Goal: Task Accomplishment & Management: Complete application form

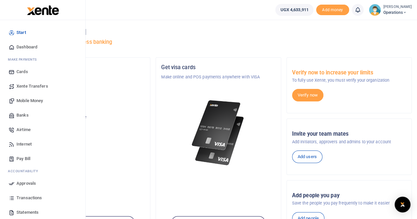
click at [27, 101] on span "Mobile Money" at bounding box center [29, 101] width 26 height 7
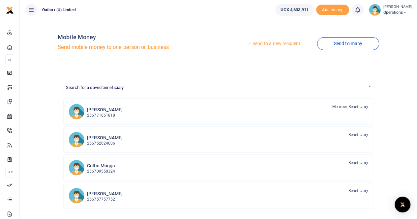
click at [269, 44] on link "Send to a new recipient" at bounding box center [274, 44] width 86 height 12
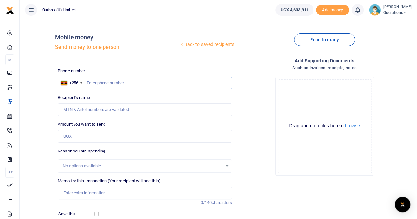
click at [145, 88] on input "text" at bounding box center [145, 83] width 175 height 13
paste input "Racheal 070648289"
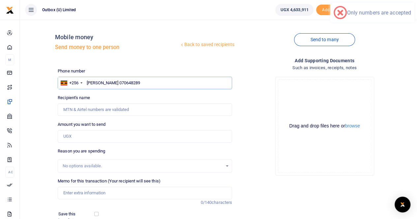
click at [105, 82] on input "Racheal 070648289" at bounding box center [145, 83] width 175 height 13
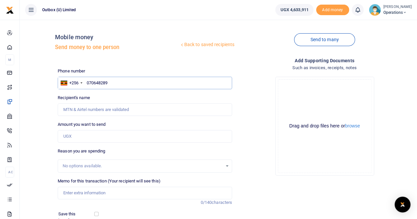
type input "070648289"
click at [79, 135] on input "Amount you want to send" at bounding box center [145, 136] width 175 height 13
type input "50,000"
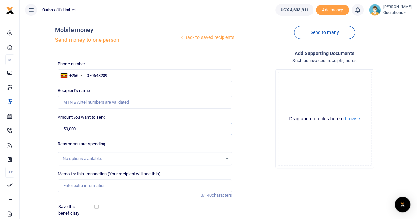
scroll to position [8, 0]
click at [89, 75] on input "070648289" at bounding box center [145, 75] width 175 height 13
click at [107, 74] on input "70648289" at bounding box center [145, 75] width 175 height 13
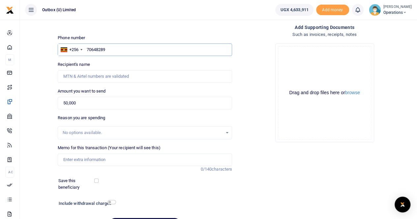
scroll to position [41, 0]
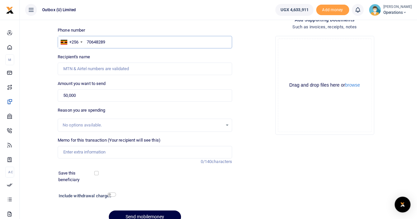
type input "70648289"
click at [74, 151] on input "Memo for this transaction (Your recipient will see this)" at bounding box center [145, 152] width 175 height 13
type input "10X Logistical Support For The 10X Team at Trade Fair"
click at [110, 42] on input "70648289" at bounding box center [145, 42] width 175 height 13
type input "706482890"
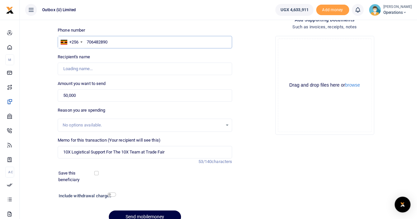
type input "Racheal Nassuuna"
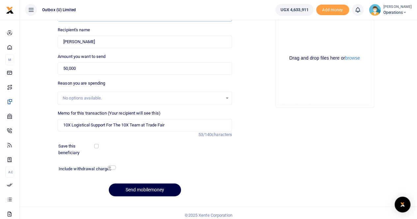
scroll to position [72, 0]
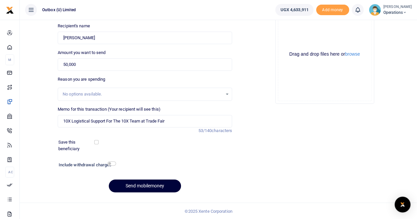
type input "706482890"
click at [135, 187] on button "Send mobilemoney" at bounding box center [145, 186] width 72 height 13
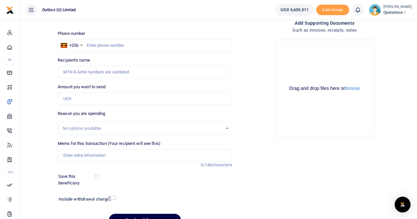
scroll to position [37, 0]
click at [114, 44] on input "text" at bounding box center [145, 46] width 175 height 13
paste input "0776574917"
type input "0776574917"
type input "Valerie Kyolaba"
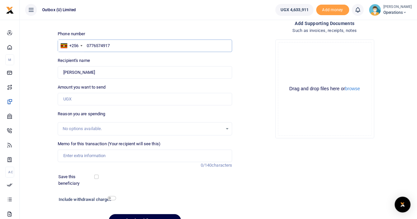
type input "0776574917"
click at [73, 104] on input "Amount you want to send" at bounding box center [145, 99] width 175 height 13
type input "40,000"
click at [71, 156] on input "Memo for this transaction (Your recipient will see this)" at bounding box center [145, 156] width 175 height 13
type input "10X Logistical Support For The 10X Team at Trade Fair"
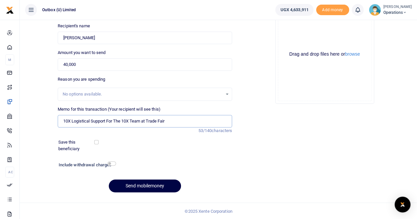
scroll to position [70, 0]
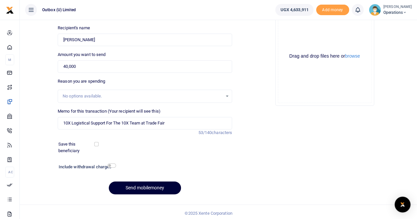
click at [134, 187] on button "Send mobilemoney" at bounding box center [145, 188] width 72 height 13
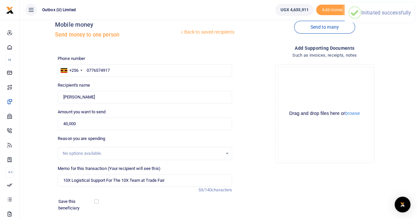
scroll to position [12, 0]
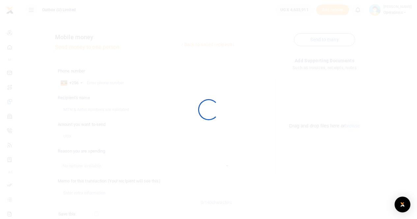
scroll to position [12, 0]
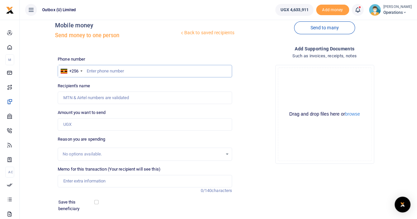
click at [117, 72] on input "text" at bounding box center [145, 71] width 175 height 13
paste input "0783717973"
type input "0783717973"
type input "Druscilla Patience Magezi"
type input "0783717973"
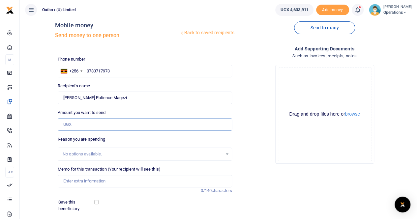
click at [78, 126] on input "Amount you want to send" at bounding box center [145, 124] width 175 height 13
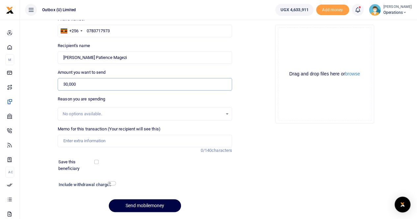
scroll to position [55, 0]
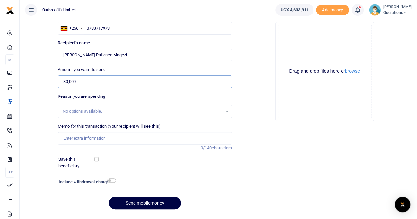
type input "30,000"
click at [77, 140] on input "Memo for this transaction (Your recipient will see this)" at bounding box center [145, 138] width 175 height 13
type input "10X Logistical Support For The 10X Team at Trade Fair"
click at [133, 201] on button "Send mobilemoney" at bounding box center [145, 203] width 72 height 13
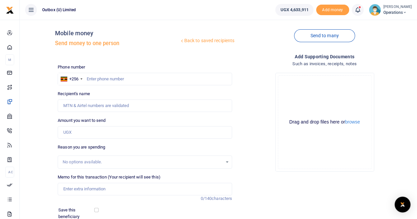
scroll to position [2, 0]
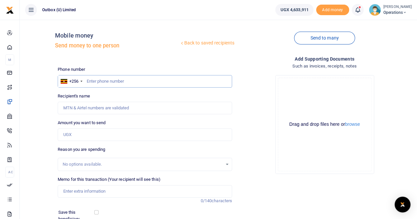
click at [127, 76] on input "text" at bounding box center [145, 81] width 175 height 13
paste input "0702933489"
type input "0702933489"
click at [73, 136] on input "Amount you want to send" at bounding box center [145, 135] width 175 height 13
type input "20,000"
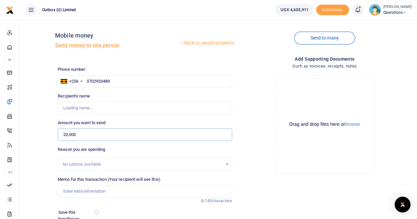
type input "Nuhu Okello"
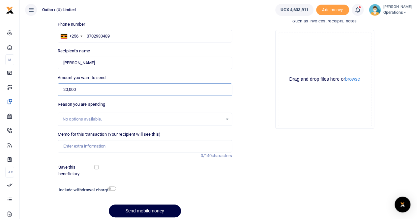
scroll to position [56, 0]
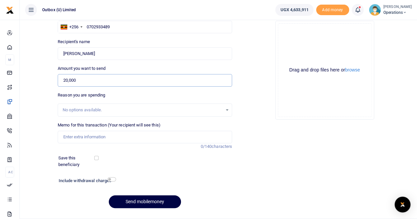
type input "20,000"
click at [73, 139] on input "Memo for this transaction (Your recipient will see this)" at bounding box center [145, 137] width 175 height 13
type input "10X Logistical Support For The 10X Team at Trade Fair"
click at [126, 200] on button "Send mobilemoney" at bounding box center [145, 202] width 72 height 13
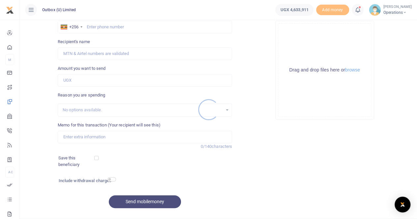
scroll to position [56, 0]
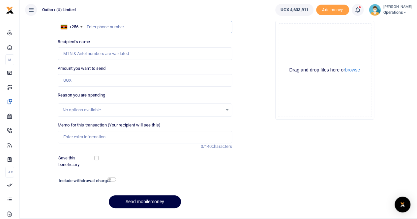
click at [106, 29] on input "text" at bounding box center [145, 27] width 175 height 13
paste input "0704791304"
type input "0704791304"
click at [74, 78] on input "Amount you want to send" at bounding box center [145, 80] width 175 height 13
type input "20"
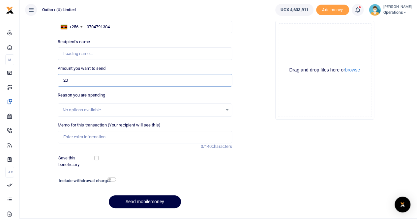
type input "Esther Namwase"
type input "20,000"
click at [76, 136] on input "Memo for this transaction (Your recipient will see this)" at bounding box center [145, 137] width 175 height 13
type input "10X Logistical Support For The 10X Team at Trade Fair"
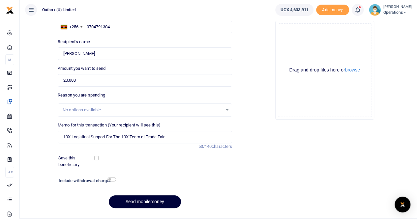
click at [136, 200] on button "Send mobilemoney" at bounding box center [145, 202] width 72 height 13
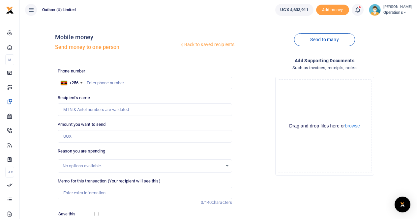
scroll to position [56, 0]
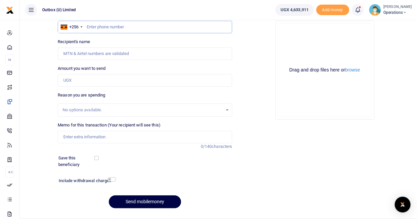
click at [149, 23] on input "text" at bounding box center [145, 27] width 175 height 13
paste input "0758496971"
type input "0758496971"
click at [71, 83] on input "Amount you want to send" at bounding box center [145, 80] width 175 height 13
type input "20,000"
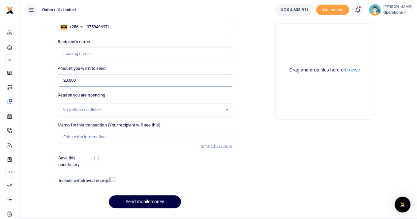
type input "[PERSON_NAME]"
type input "20,000"
click at [68, 138] on input "Memo for this transaction (Your recipient will see this)" at bounding box center [145, 137] width 175 height 13
type input "10X Logistical Support For The 10X Team at Trade Fair"
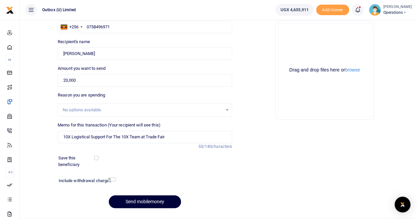
click at [137, 201] on button "Send mobilemoney" at bounding box center [145, 202] width 72 height 13
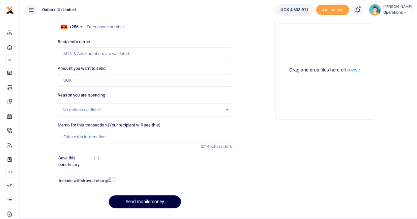
scroll to position [56, 0]
click at [109, 27] on input "text" at bounding box center [145, 27] width 175 height 13
paste input "0703456700"
type input "0703456700"
click at [74, 80] on input "Amount you want to send" at bounding box center [145, 80] width 175 height 13
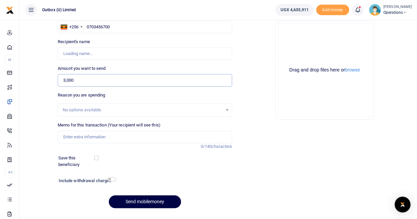
type input "3,0000"
type input "[PERSON_NAME] Mumbere"
type input "30,000"
click at [77, 134] on input "Memo for this transaction (Your recipient will see this)" at bounding box center [145, 137] width 175 height 13
type input "10X Logistical Support For The 10X Team at Trade Fair"
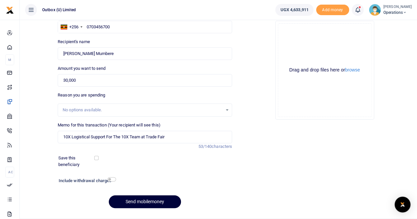
click at [141, 201] on button "Send mobilemoney" at bounding box center [145, 202] width 72 height 13
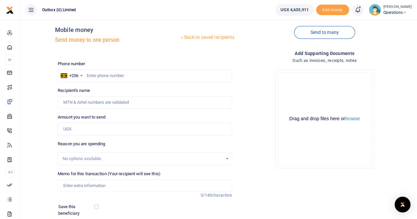
scroll to position [6, 0]
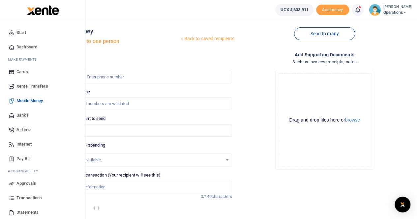
click at [23, 47] on span "Dashboard" at bounding box center [26, 47] width 21 height 7
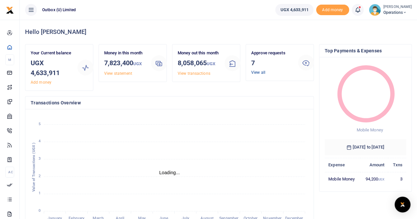
scroll to position [5, 5]
click at [256, 73] on link "View all" at bounding box center [258, 72] width 14 height 5
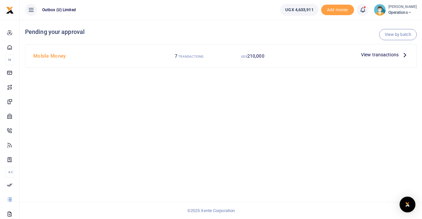
click at [368, 53] on span "View transactions" at bounding box center [380, 54] width 38 height 7
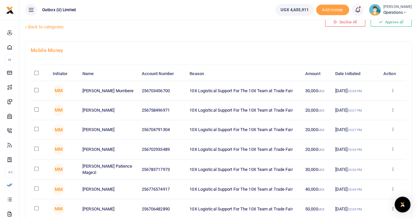
scroll to position [17, 0]
click at [394, 111] on icon at bounding box center [393, 109] width 4 height 5
click at [368, 150] on link "Details" at bounding box center [369, 150] width 52 height 9
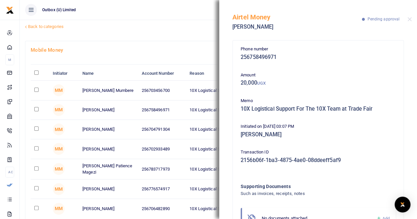
scroll to position [31, 0]
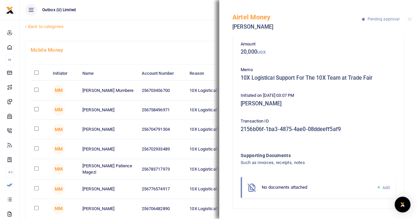
click at [146, 31] on link "Back to categories" at bounding box center [152, 26] width 258 height 11
click at [410, 19] on button "Close" at bounding box center [410, 19] width 4 height 4
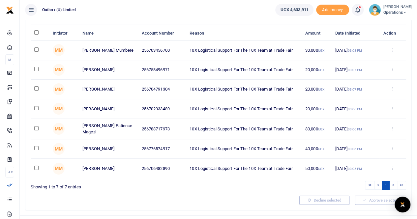
scroll to position [57, 0]
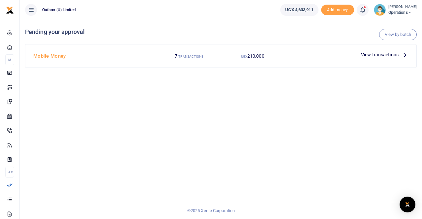
click at [372, 54] on span "View transactions" at bounding box center [380, 54] width 38 height 7
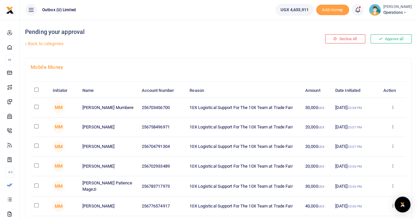
click at [37, 90] on input "\a \a : activate to sort column descending" at bounding box center [36, 90] width 4 height 4
checkbox input "true"
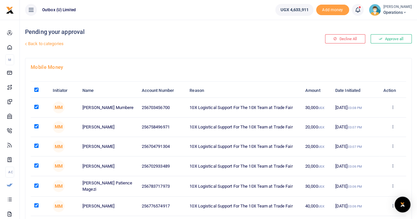
checkbox input "true"
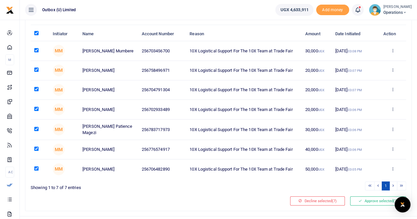
scroll to position [69, 0]
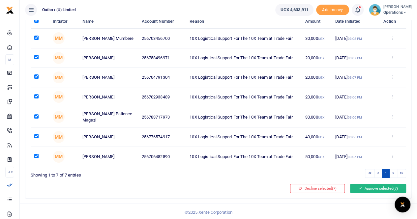
click at [374, 185] on button "Approve selected (7)" at bounding box center [378, 188] width 56 height 9
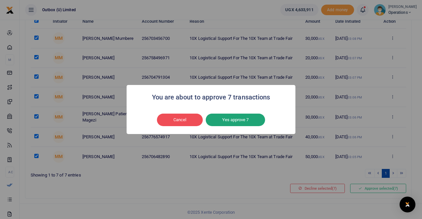
click at [225, 118] on button "Yes approve 7" at bounding box center [235, 120] width 59 height 13
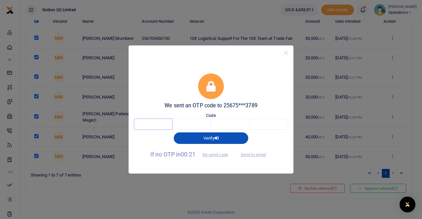
click at [160, 121] on input "text" at bounding box center [153, 124] width 39 height 11
type input "3"
type input "2"
type input "1"
type input "2"
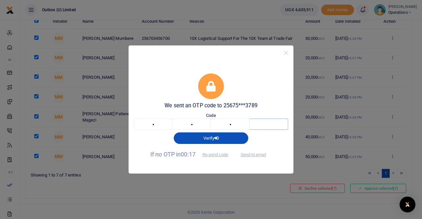
type input "9"
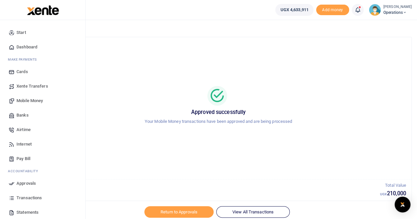
click at [29, 100] on span "Mobile Money" at bounding box center [29, 101] width 26 height 7
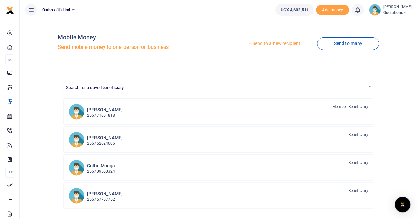
click at [272, 45] on link "Send to a new recipient" at bounding box center [274, 44] width 86 height 12
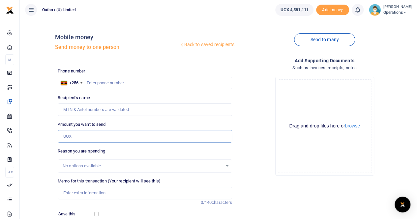
click at [86, 136] on input "Amount you want to send" at bounding box center [145, 136] width 175 height 13
type input "10,000"
click at [111, 80] on input "text" at bounding box center [145, 83] width 175 height 13
paste input "758496971"
type input "758496971"
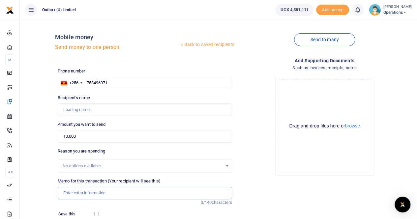
click at [78, 192] on input "Memo for this transaction (Your recipient will see this)" at bounding box center [145, 193] width 175 height 13
type input "Kefa Kato"
type input "10X Logistical Support For The 10X Team at Trade Fair"
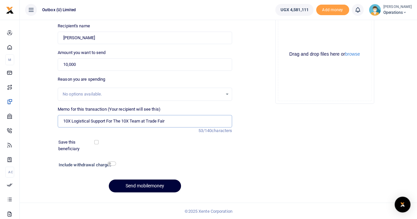
scroll to position [71, 0]
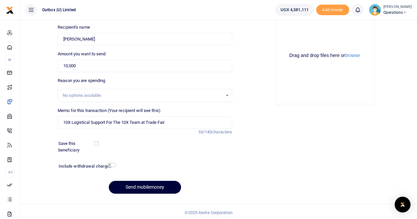
click at [140, 186] on button "Send mobilemoney" at bounding box center [145, 187] width 72 height 13
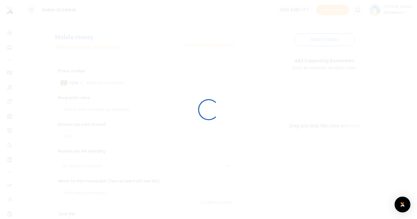
scroll to position [70, 0]
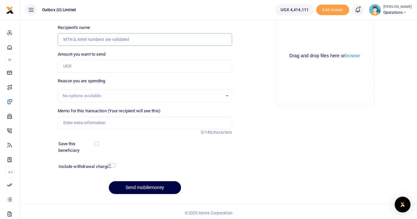
click at [101, 42] on input "Recipient's name" at bounding box center [145, 39] width 175 height 13
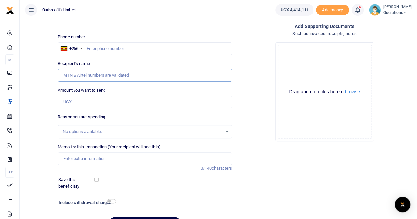
scroll to position [34, 0]
click at [101, 43] on div "Phone number +256 [GEOGRAPHIC_DATA] +256 Phone is required." at bounding box center [145, 44] width 175 height 21
click at [101, 44] on input "text" at bounding box center [145, 49] width 175 height 13
paste input "704791304"
type input "704791304"
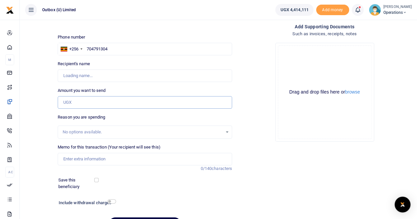
click at [78, 104] on input "Amount you want to send" at bounding box center [145, 102] width 175 height 13
type input "[PERSON_NAME]"
type input "2"
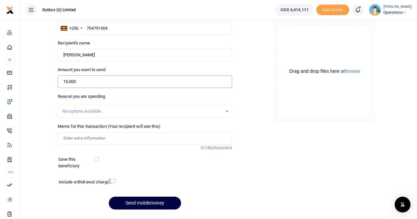
scroll to position [55, 0]
type input "10,000"
click at [83, 136] on input "Memo for this transaction (Your recipient will see this)" at bounding box center [145, 138] width 175 height 13
type input "10X Logistical Support For The 10X Team at Trade Fair"
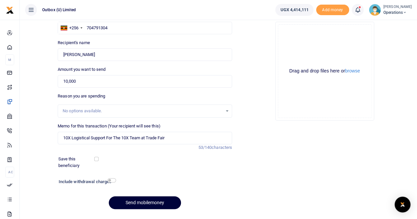
click at [147, 202] on button "Send mobilemoney" at bounding box center [145, 203] width 72 height 13
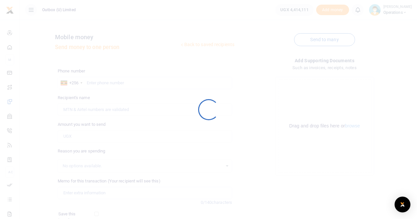
scroll to position [55, 0]
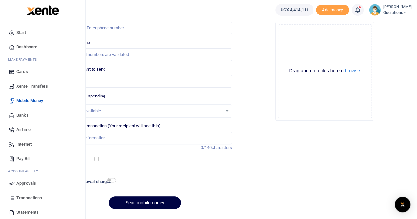
click at [29, 45] on span "Dashboard" at bounding box center [26, 47] width 21 height 7
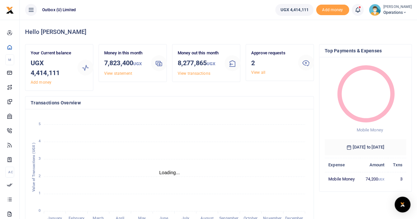
scroll to position [5, 5]
click at [261, 71] on link "View all" at bounding box center [258, 72] width 14 height 5
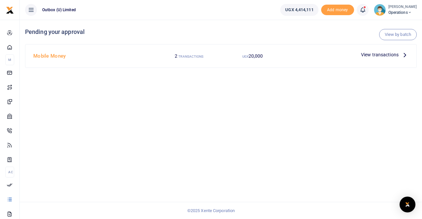
click at [377, 55] on span "View transactions" at bounding box center [380, 54] width 38 height 7
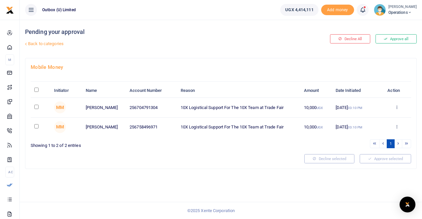
click at [35, 89] on input "\a \a : activate to sort column descending" at bounding box center [36, 90] width 4 height 4
checkbox input "true"
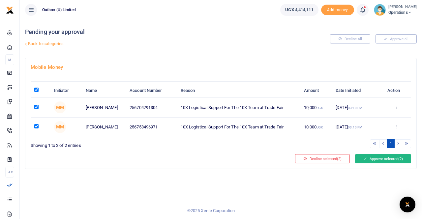
click at [362, 158] on button "Approve selected (2)" at bounding box center [383, 158] width 56 height 9
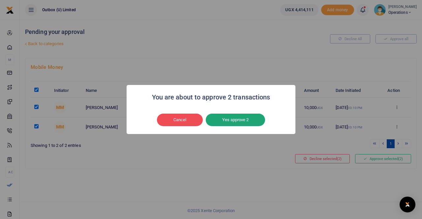
click at [239, 118] on button "Yes approve 2" at bounding box center [235, 120] width 59 height 13
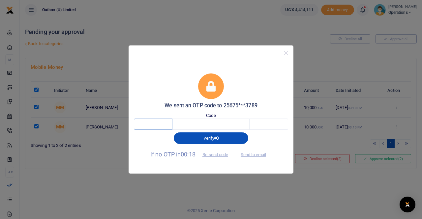
click at [141, 123] on input "text" at bounding box center [153, 124] width 39 height 11
type input "1"
type input "0"
type input "8"
type input "2"
